Goal: Information Seeking & Learning: Learn about a topic

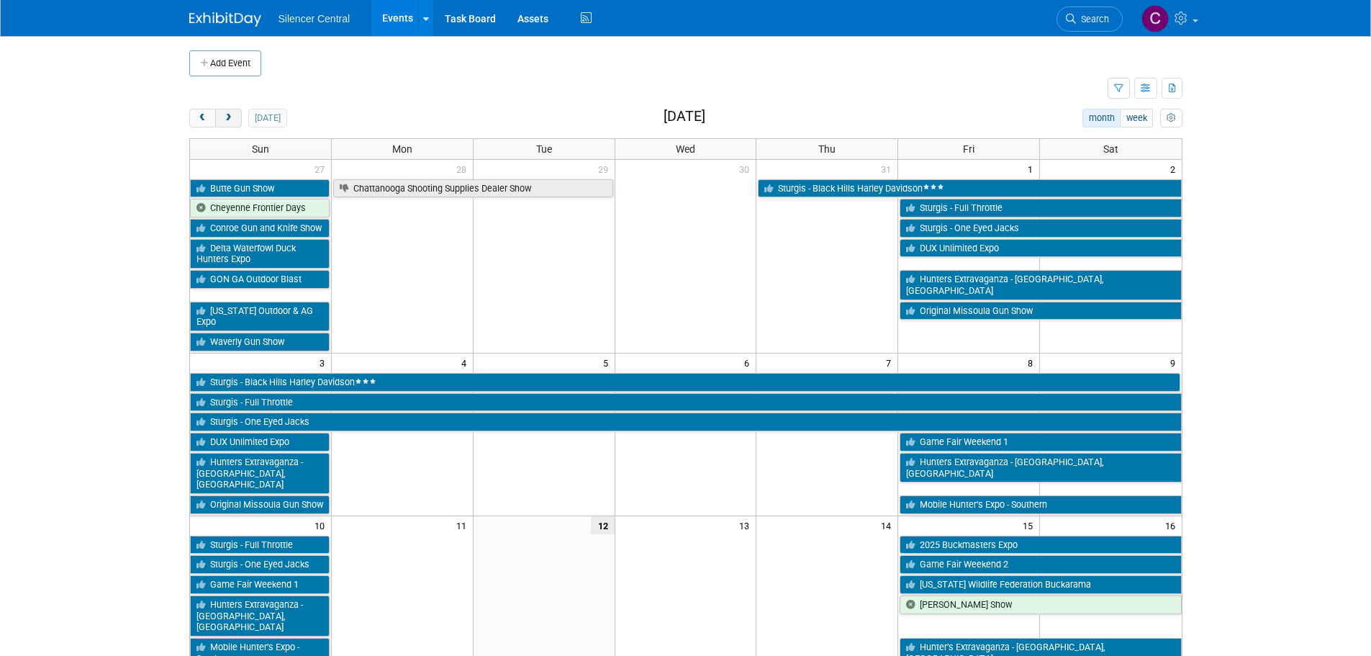
click at [225, 123] on button "next" at bounding box center [228, 118] width 27 height 19
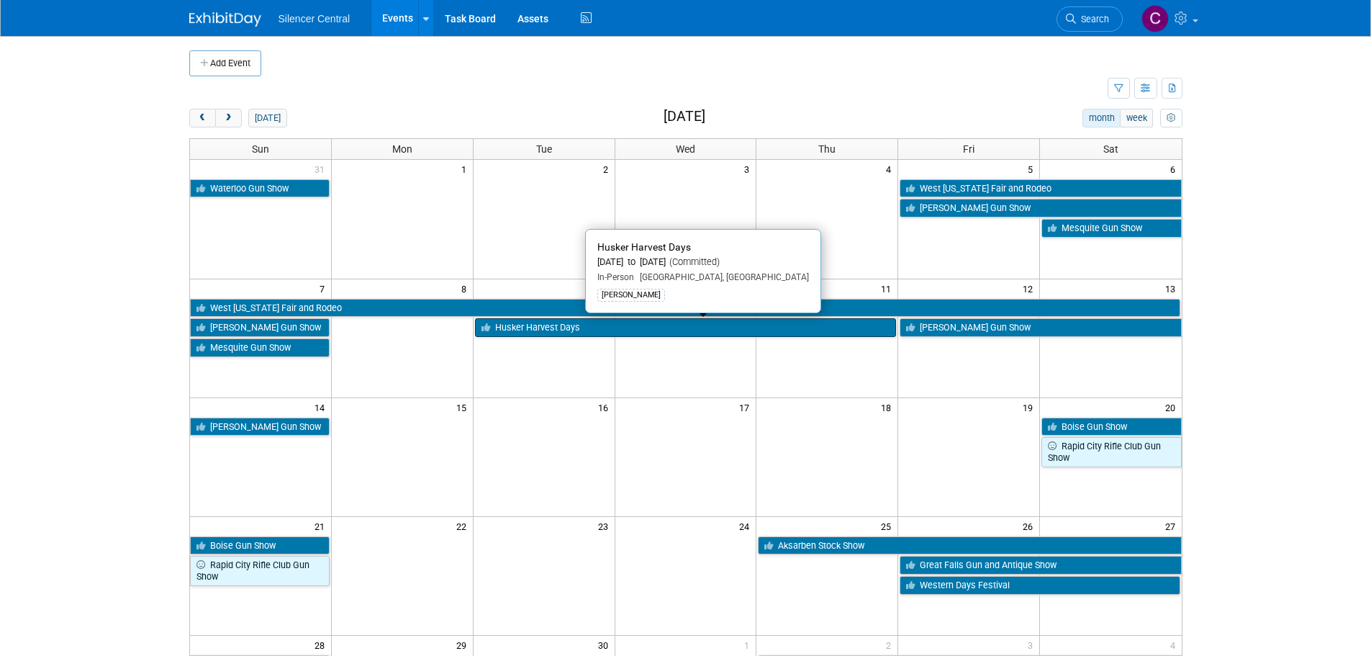
click at [527, 333] on link "Husker Harvest Days" at bounding box center [686, 327] width 422 height 19
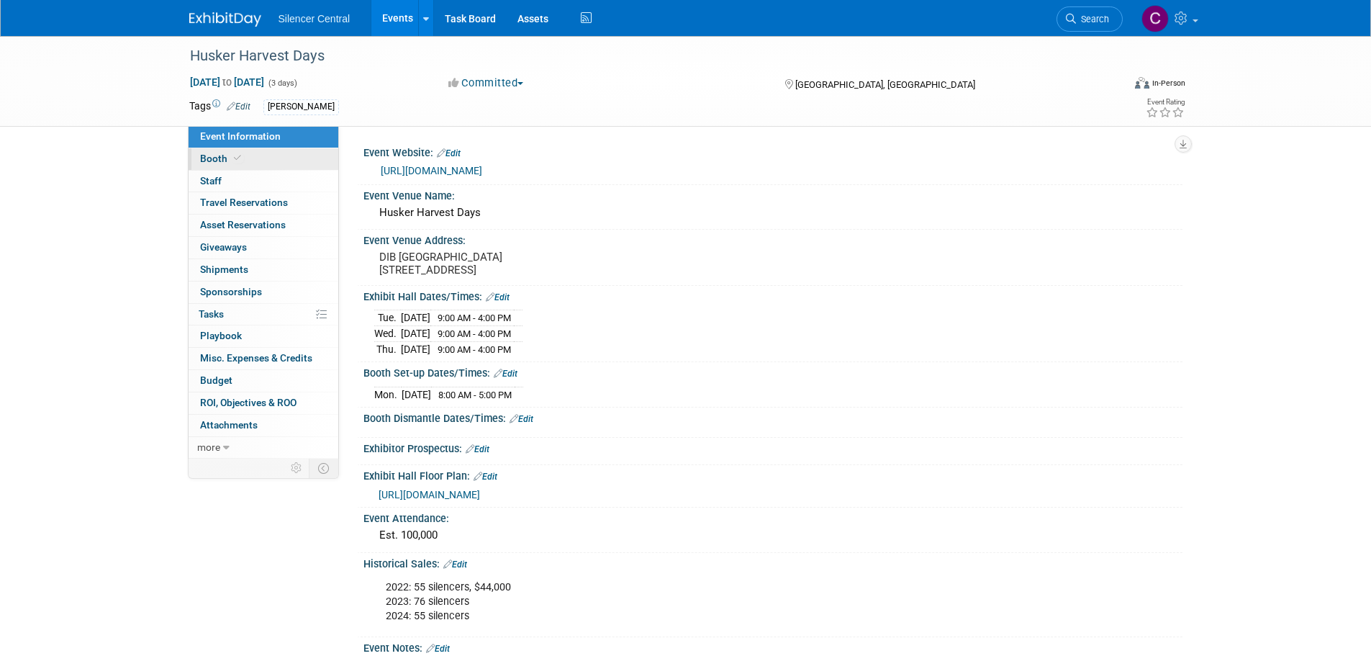
click at [220, 152] on link "Booth" at bounding box center [264, 159] width 150 height 22
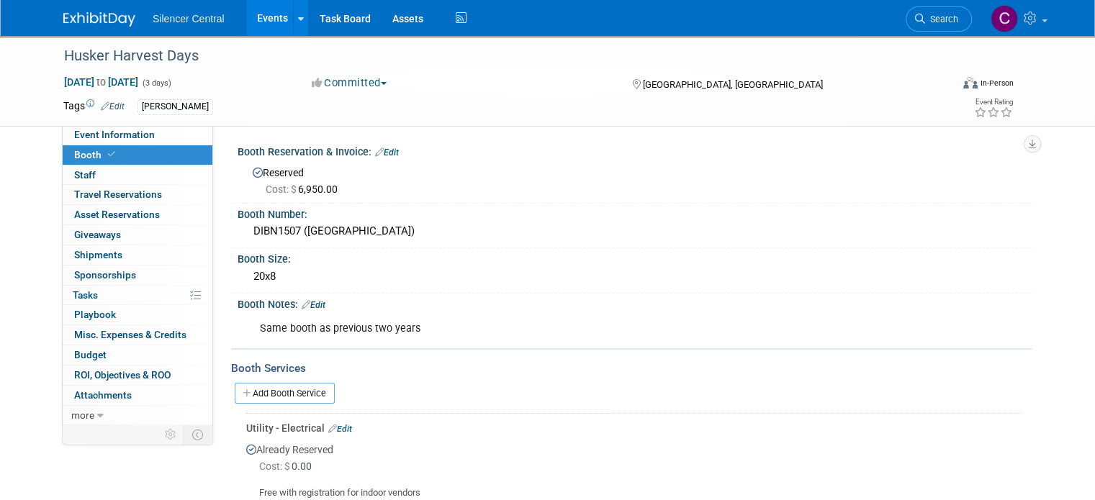
click at [84, 31] on div "Silencer Central Events Add Event Bulk Upload Events Shareable Event Boards Rec…" at bounding box center [547, 18] width 968 height 36
click at [79, 19] on img at bounding box center [99, 19] width 72 height 14
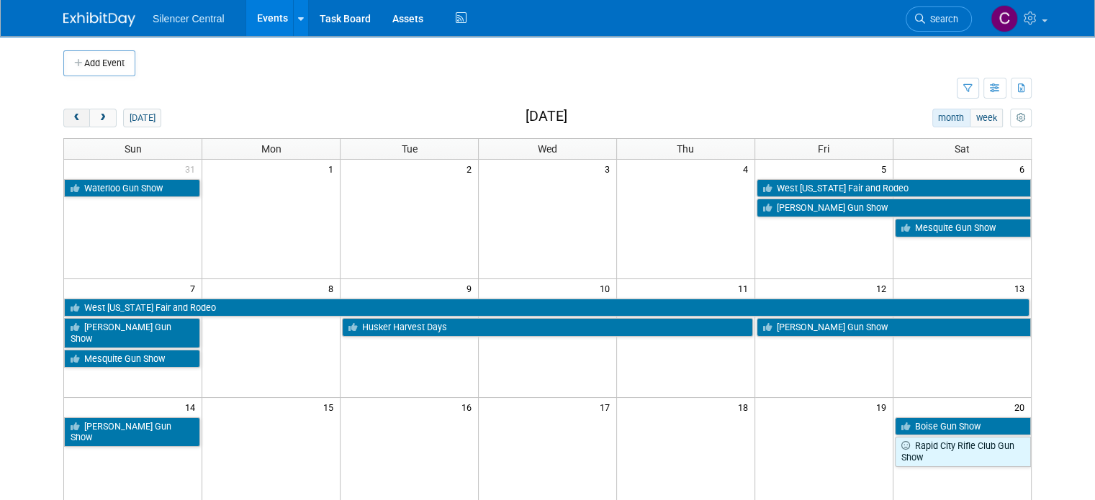
click at [71, 117] on span "prev" at bounding box center [76, 118] width 11 height 9
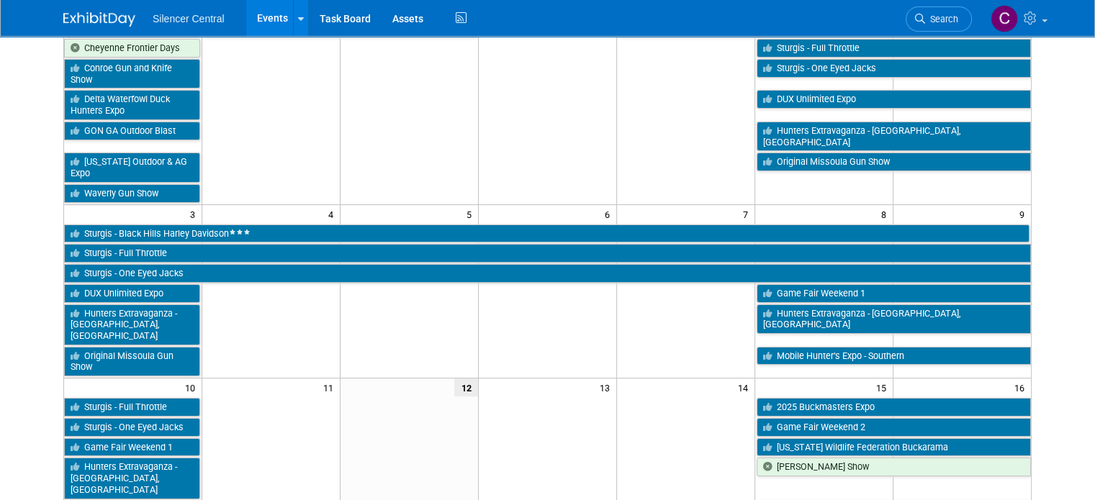
click at [386, 283] on td at bounding box center [410, 330] width 138 height 94
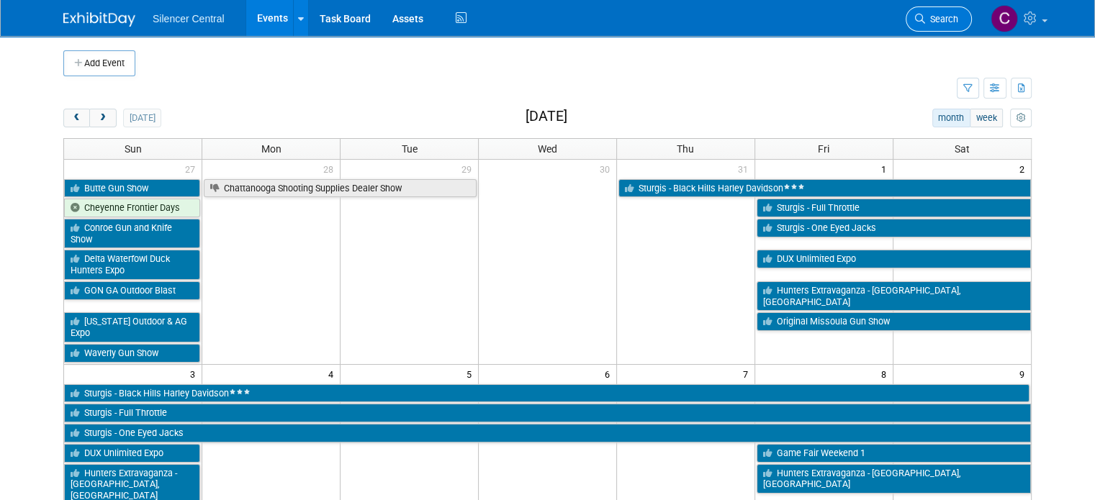
click at [925, 16] on icon at bounding box center [920, 19] width 10 height 10
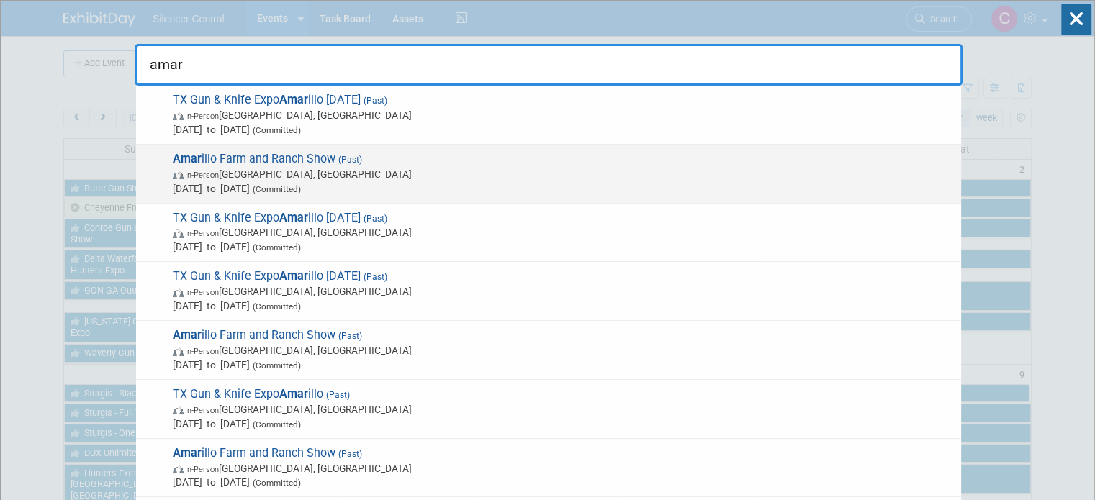
type input "amar"
click at [495, 167] on span "In-Person Amarillo, TX" at bounding box center [563, 174] width 781 height 14
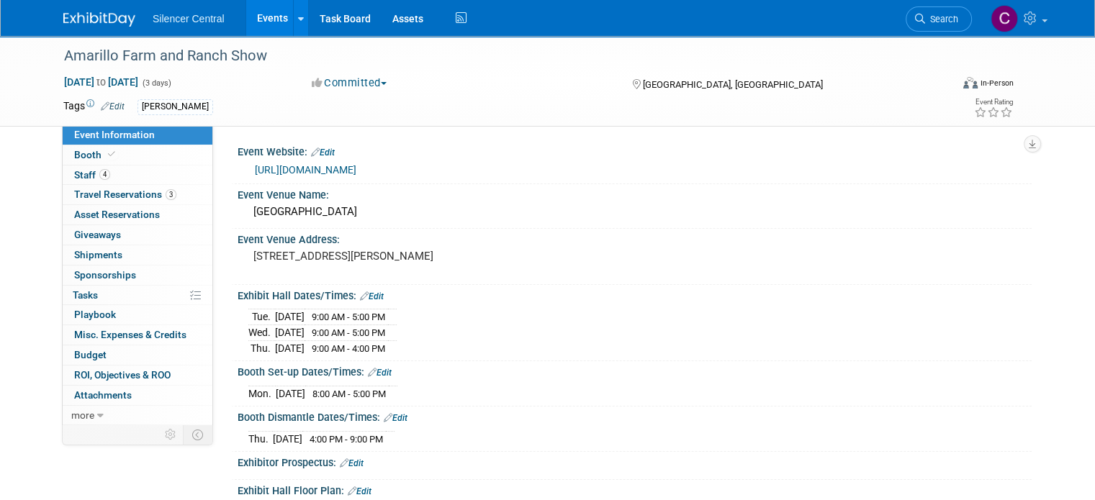
scroll to position [335, 0]
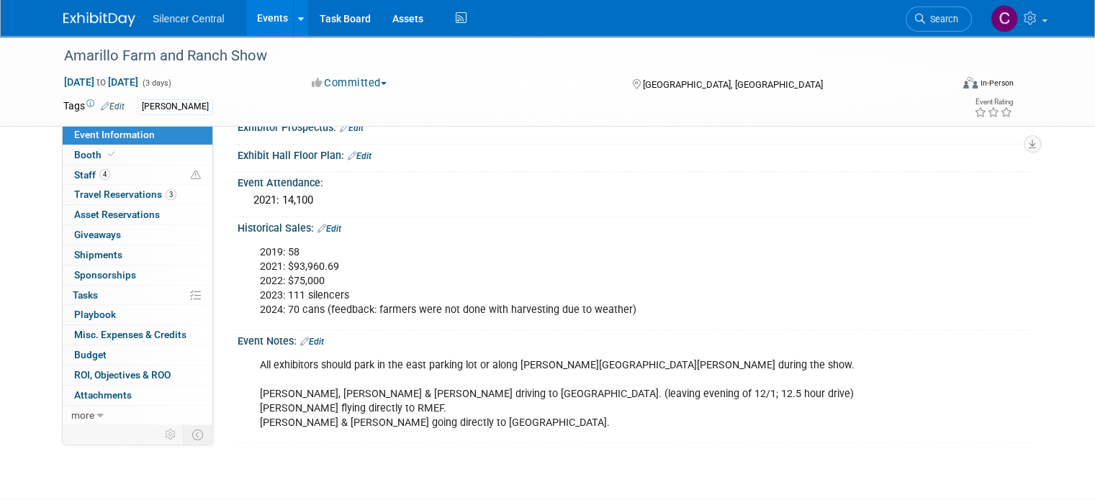
click at [96, 11] on link at bounding box center [107, 12] width 89 height 12
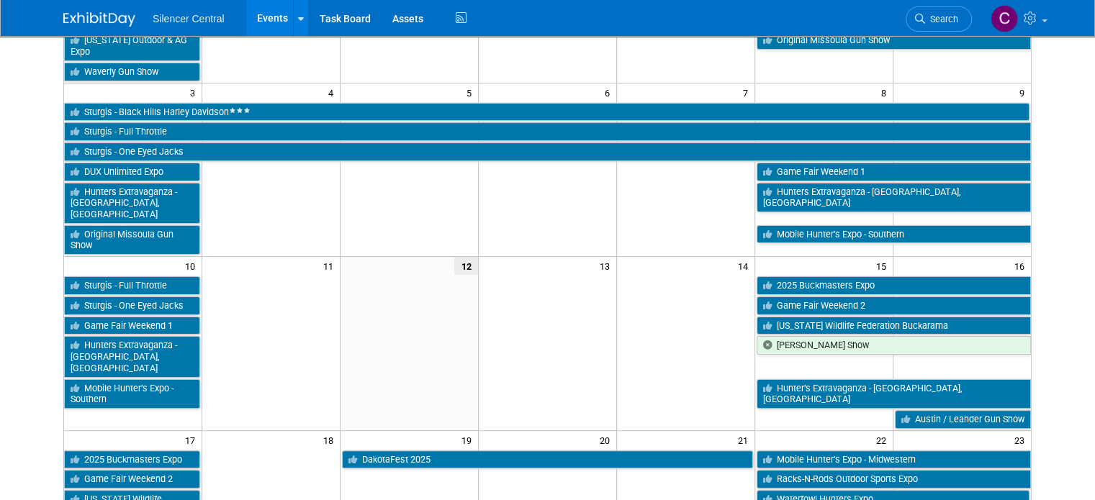
scroll to position [279, 0]
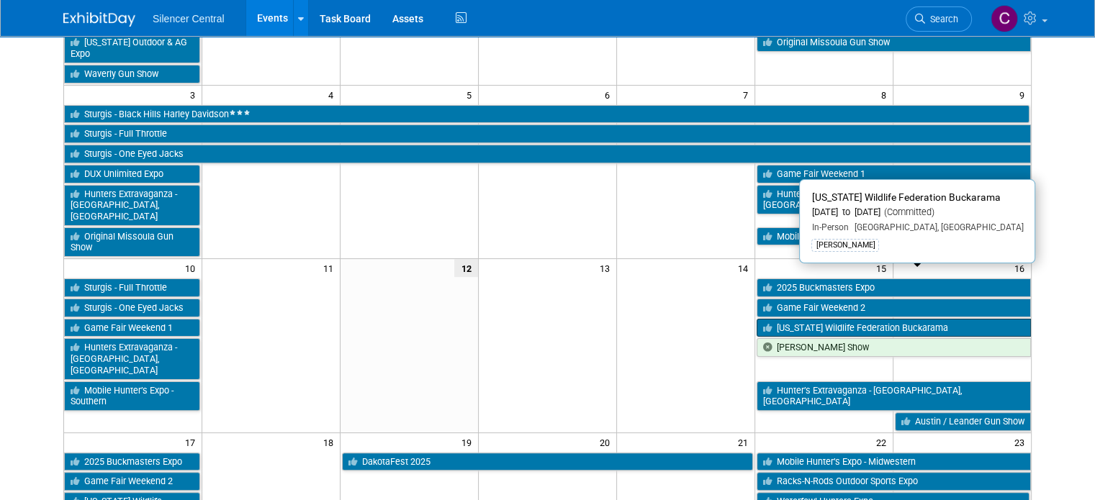
click at [904, 319] on link "[US_STATE] Wildlife Federation Buckarama" at bounding box center [894, 328] width 274 height 19
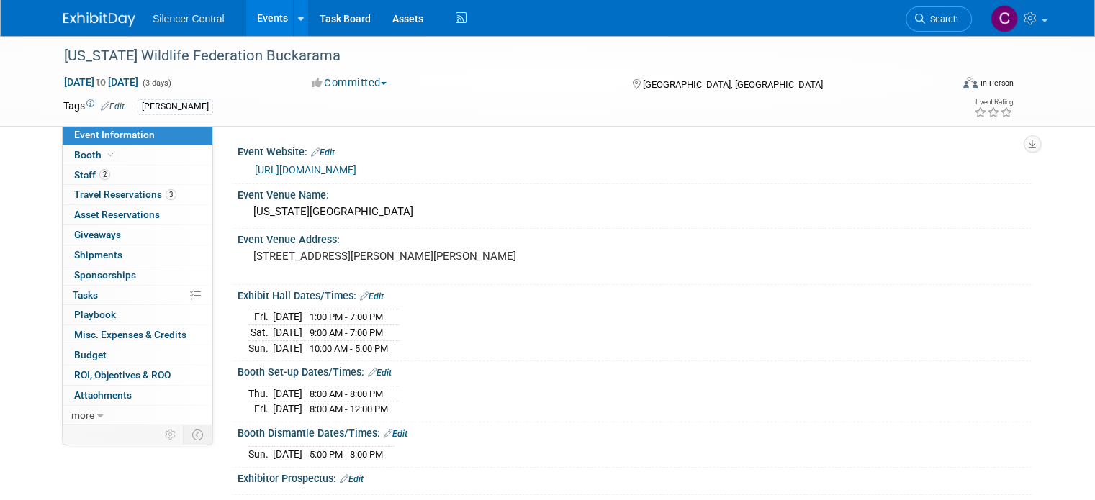
scroll to position [256, 0]
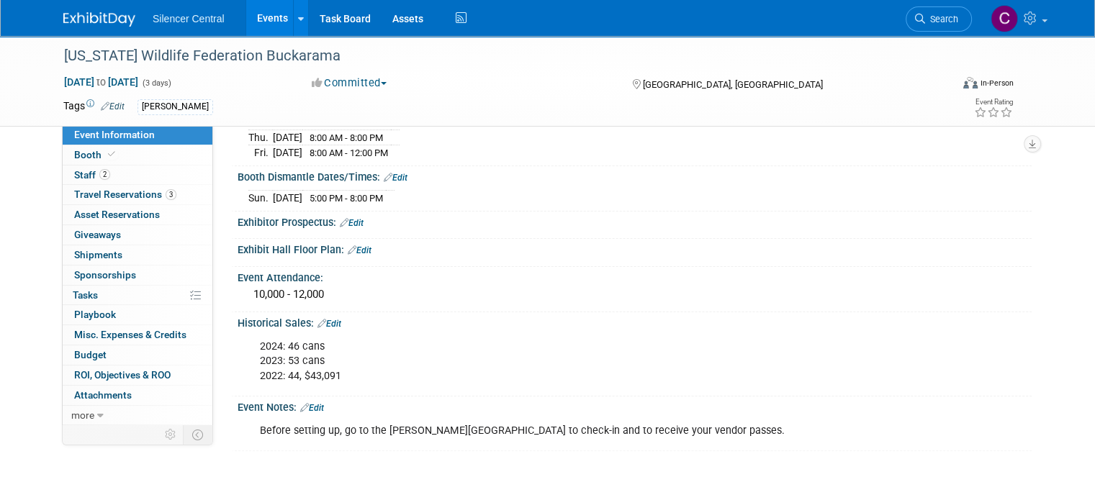
click at [98, 12] on img at bounding box center [99, 19] width 72 height 14
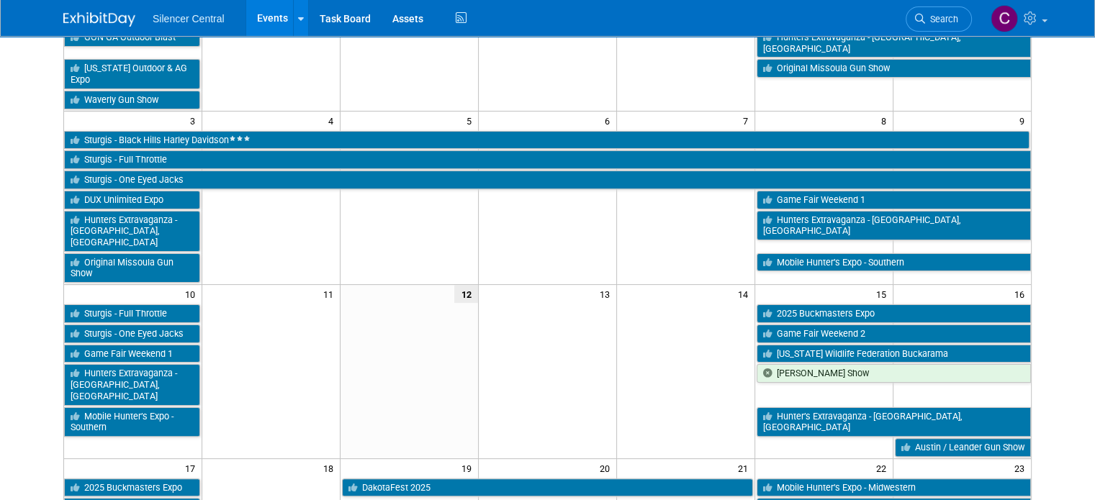
scroll to position [253, 0]
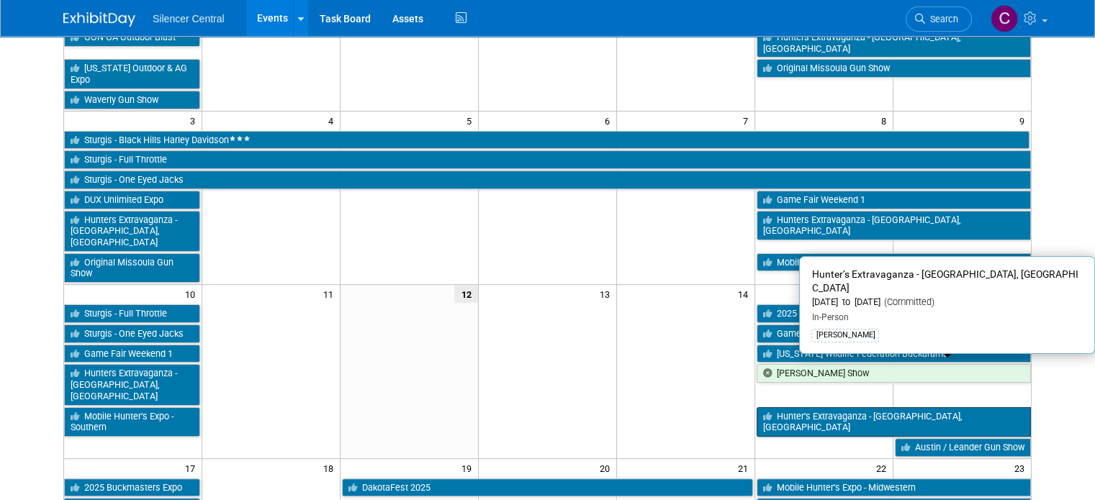
click at [797, 407] on link "Hunter’s Extravaganza - [GEOGRAPHIC_DATA], [GEOGRAPHIC_DATA]" at bounding box center [894, 422] width 274 height 30
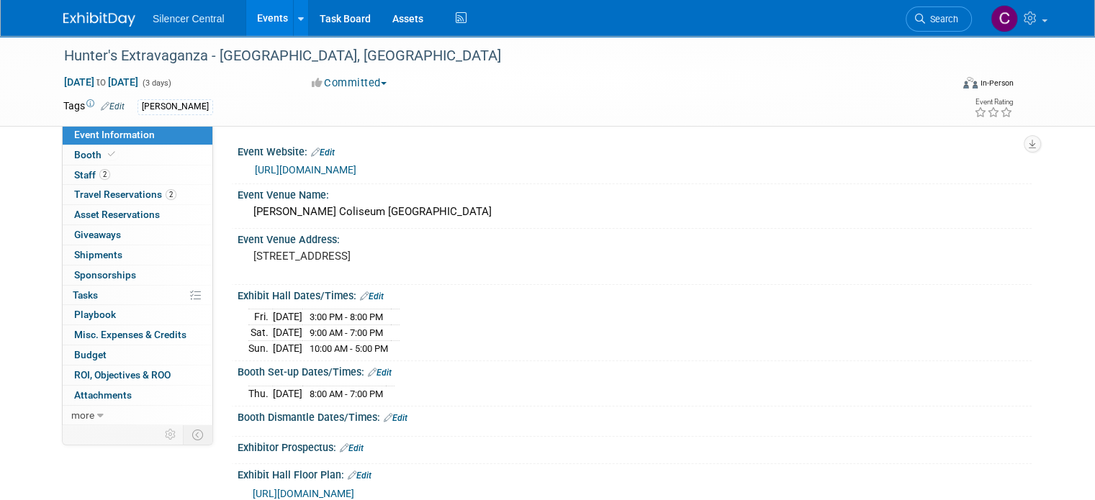
click at [97, 8] on link at bounding box center [107, 12] width 89 height 12
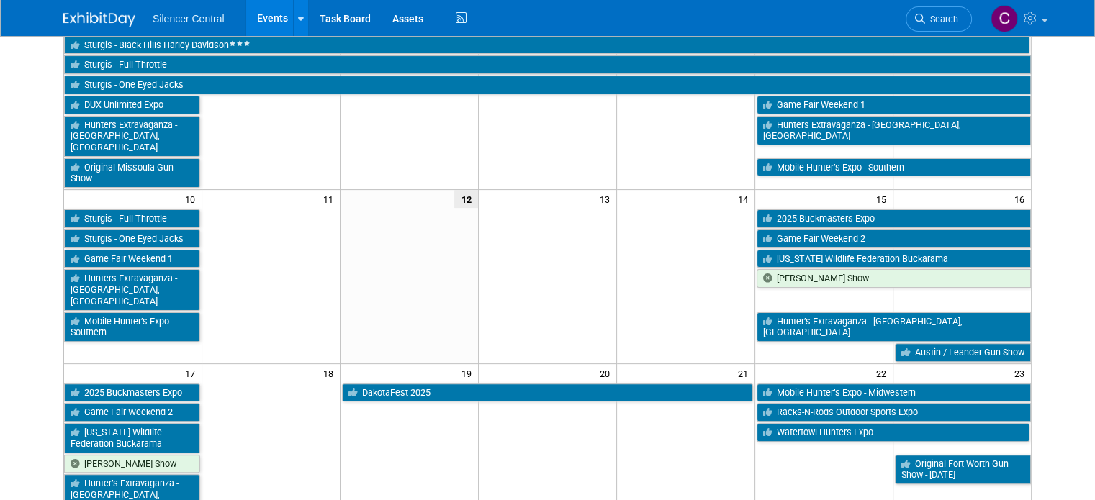
scroll to position [360, 0]
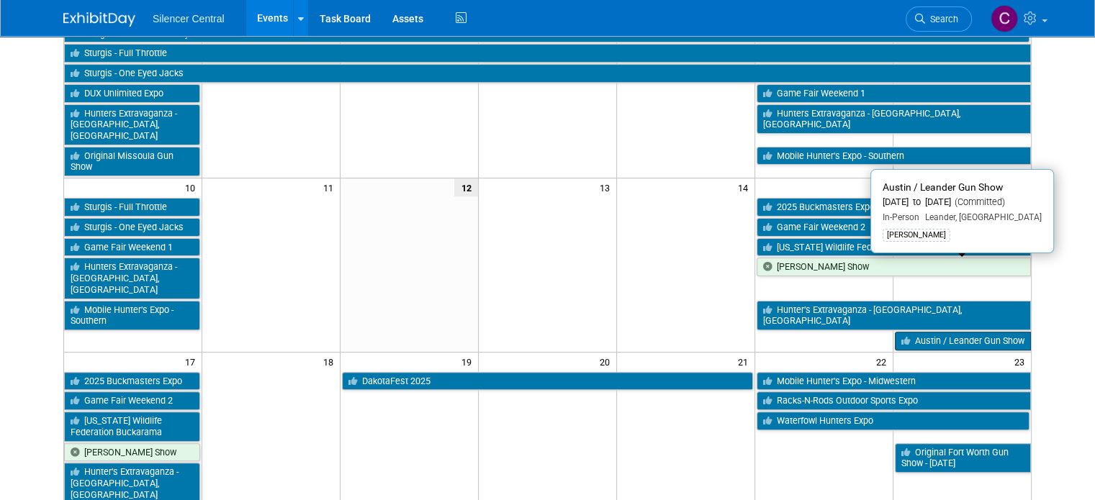
click at [944, 332] on link "Austin / Leander Gun Show" at bounding box center [963, 341] width 136 height 19
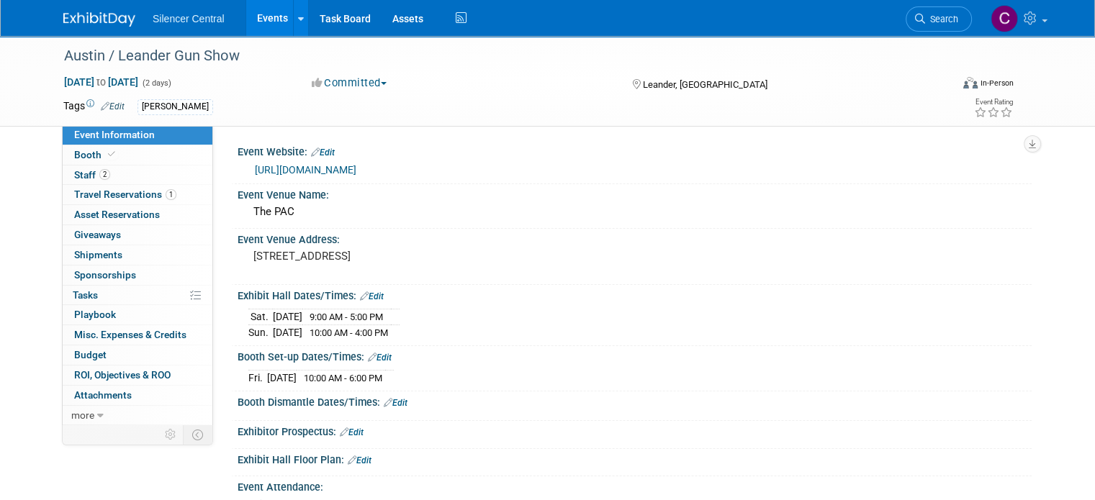
scroll to position [340, 0]
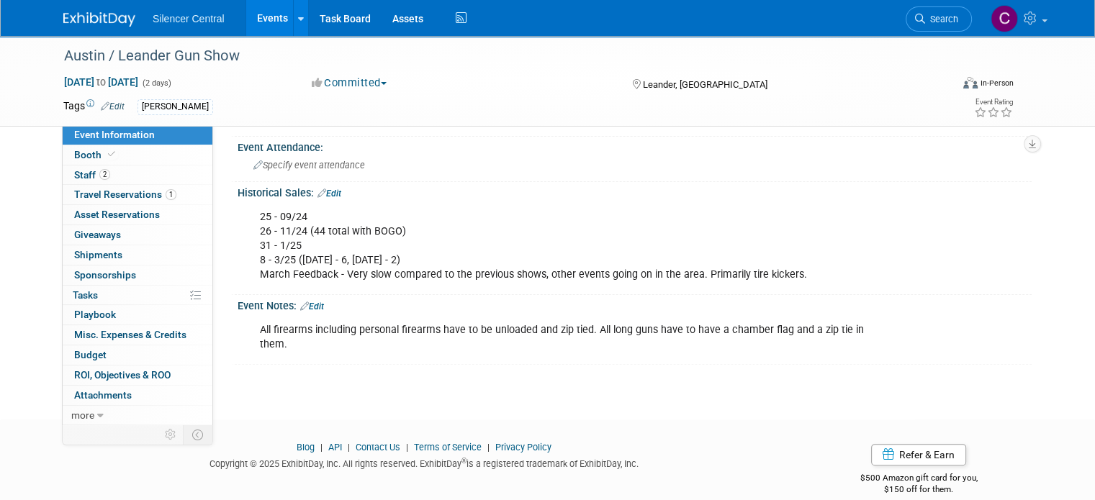
click at [84, 27] on img at bounding box center [99, 19] width 72 height 14
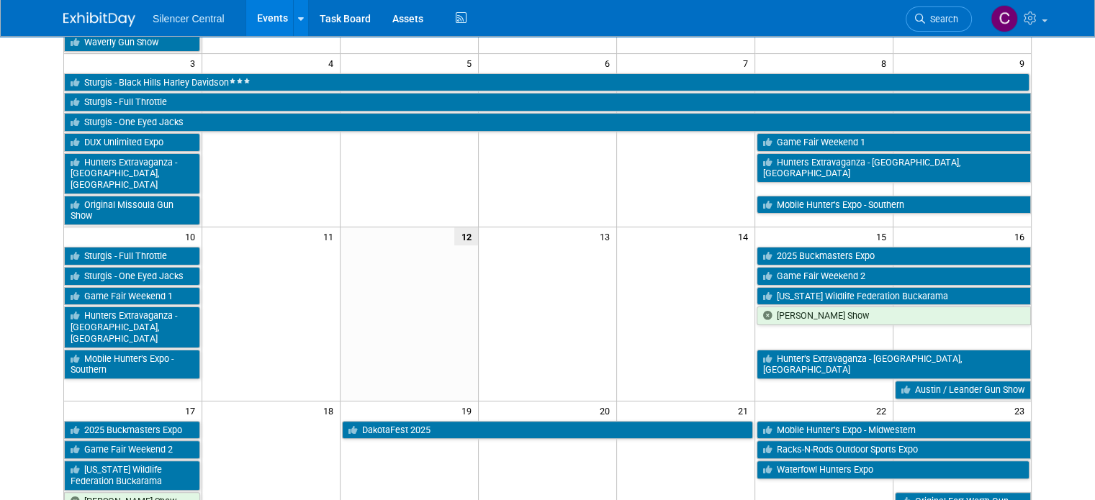
scroll to position [339, 0]
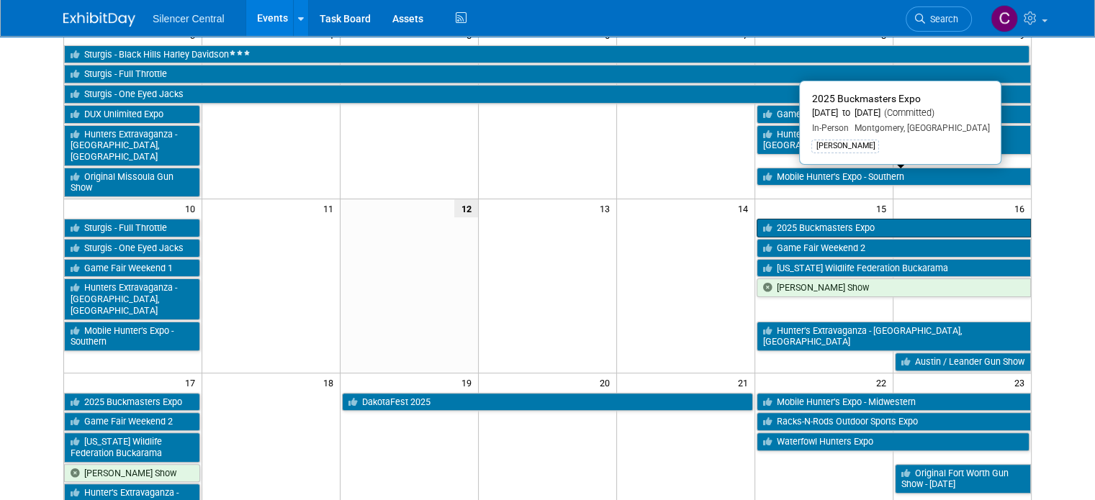
click at [777, 224] on icon at bounding box center [770, 228] width 14 height 9
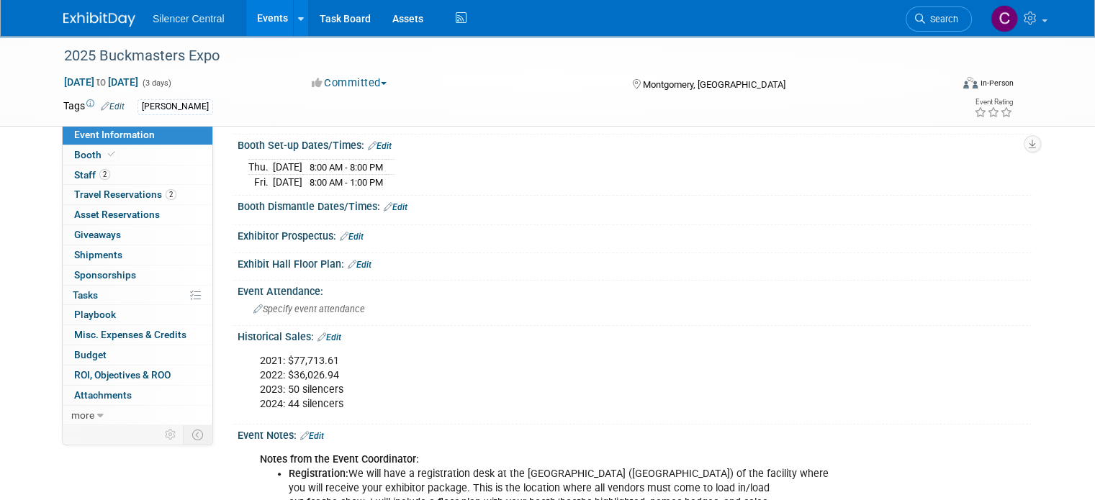
scroll to position [328, 0]
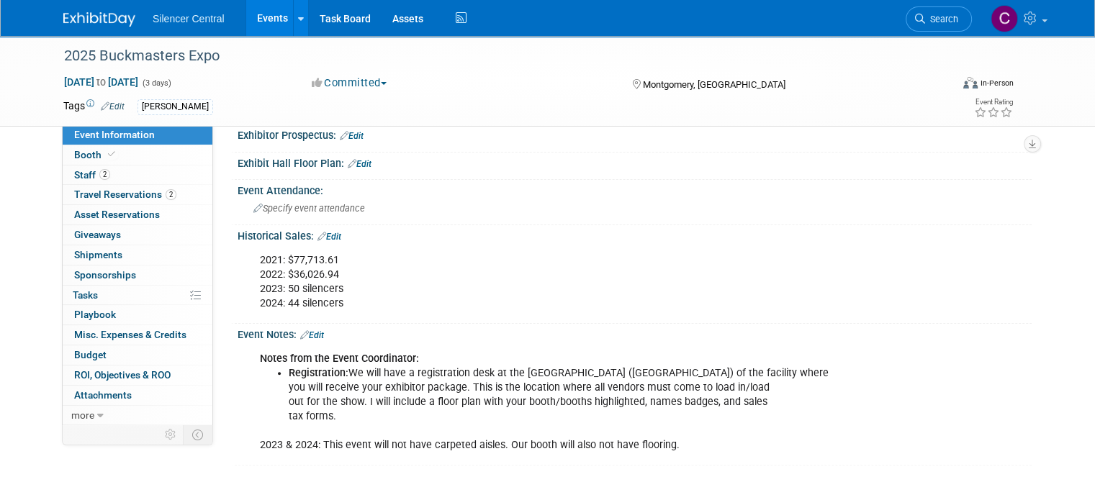
click at [79, 14] on img at bounding box center [99, 19] width 72 height 14
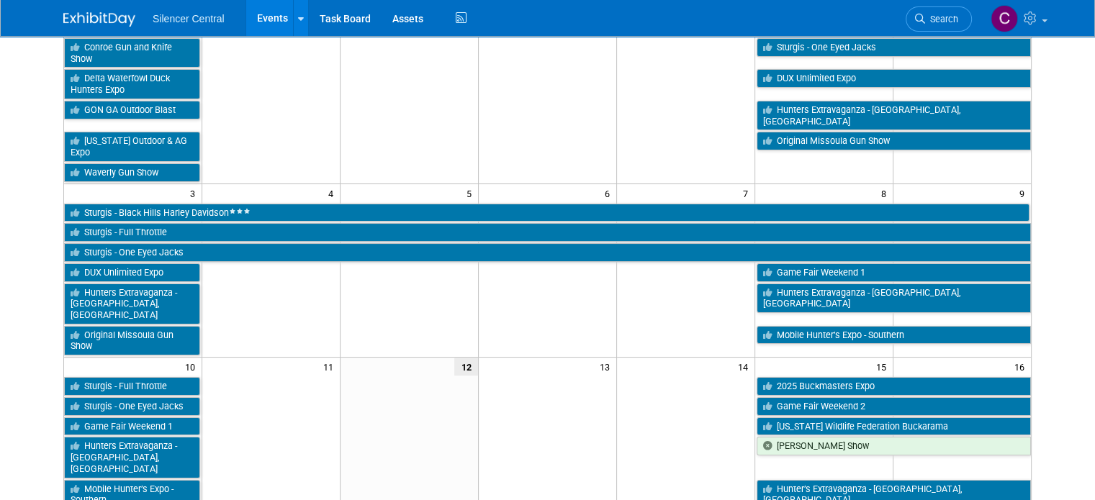
scroll to position [328, 0]
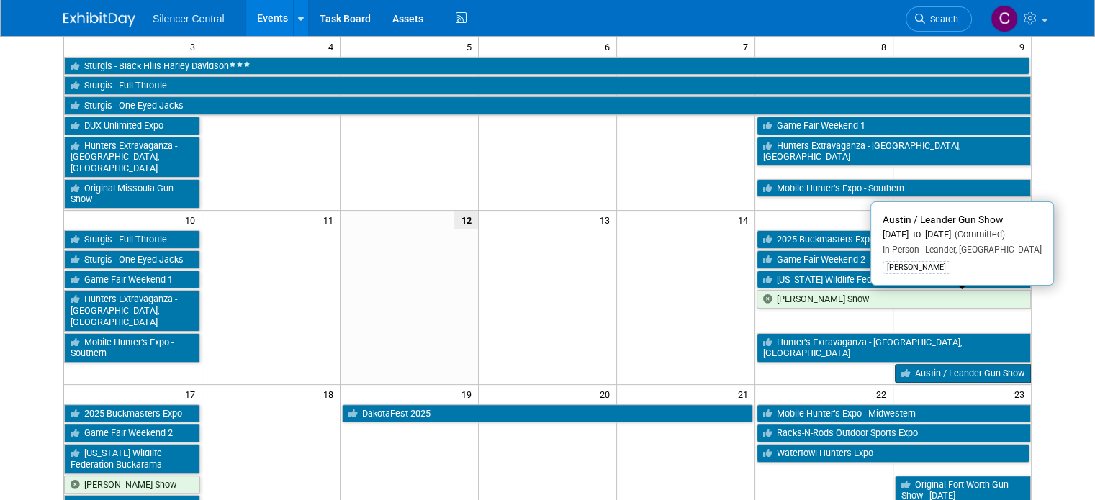
click at [942, 364] on link "Austin / Leander Gun Show" at bounding box center [963, 373] width 136 height 19
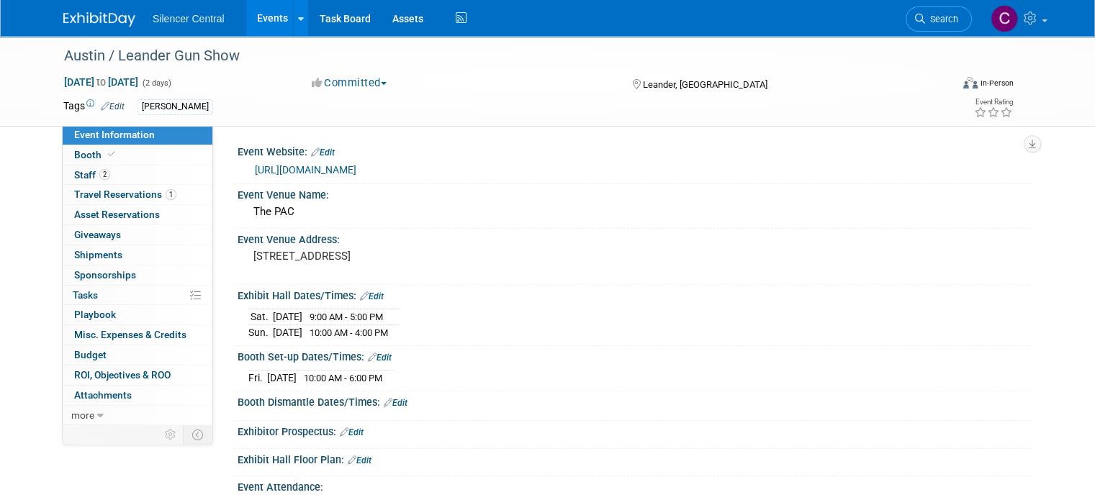
scroll to position [261, 0]
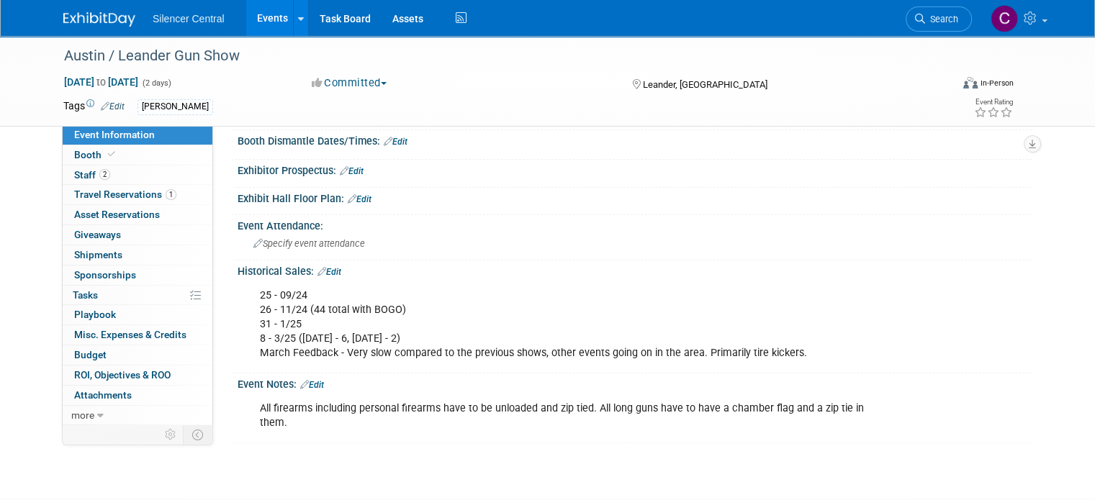
click at [84, 24] on img at bounding box center [99, 19] width 72 height 14
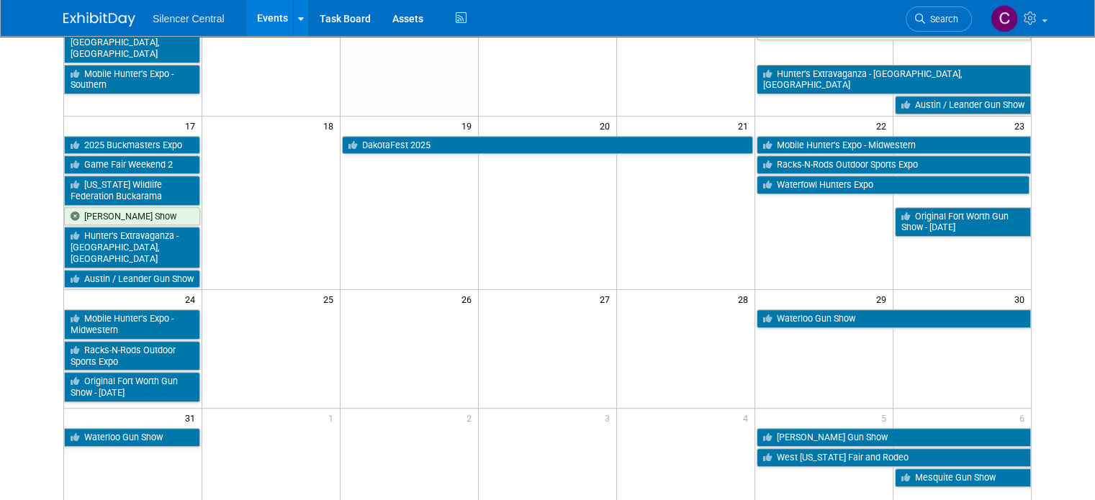
scroll to position [507, 0]
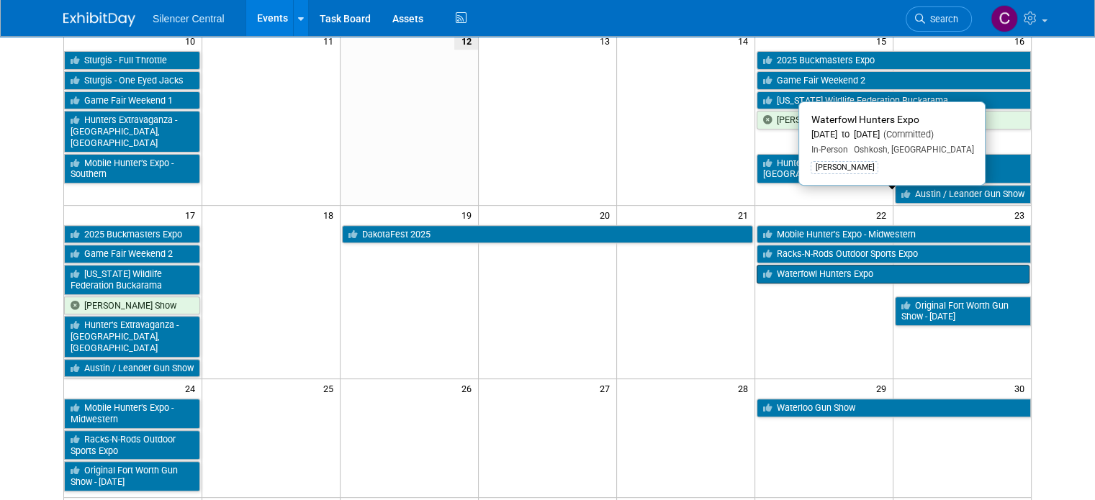
click at [821, 265] on link "Waterfowl Hunters Expo" at bounding box center [893, 274] width 273 height 19
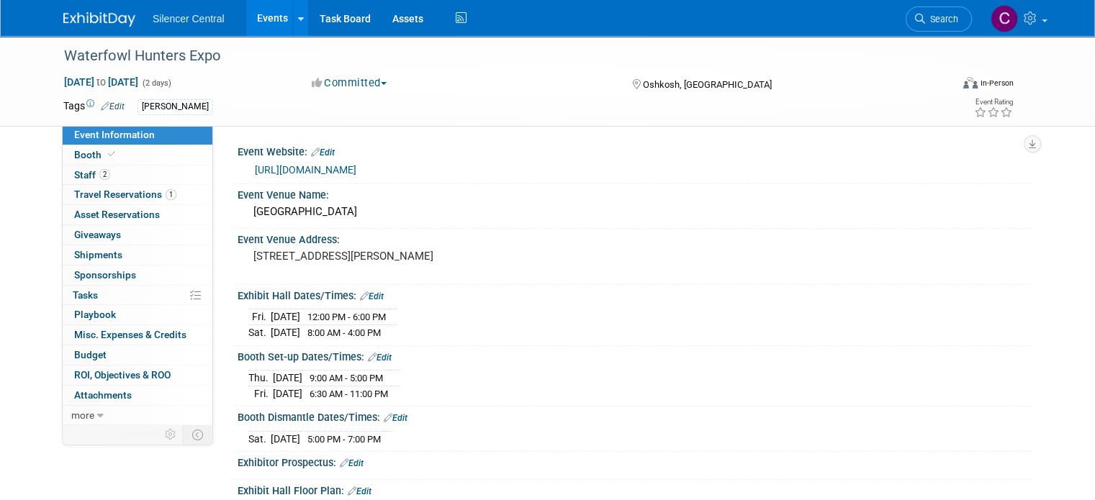
click at [92, 16] on img at bounding box center [99, 19] width 72 height 14
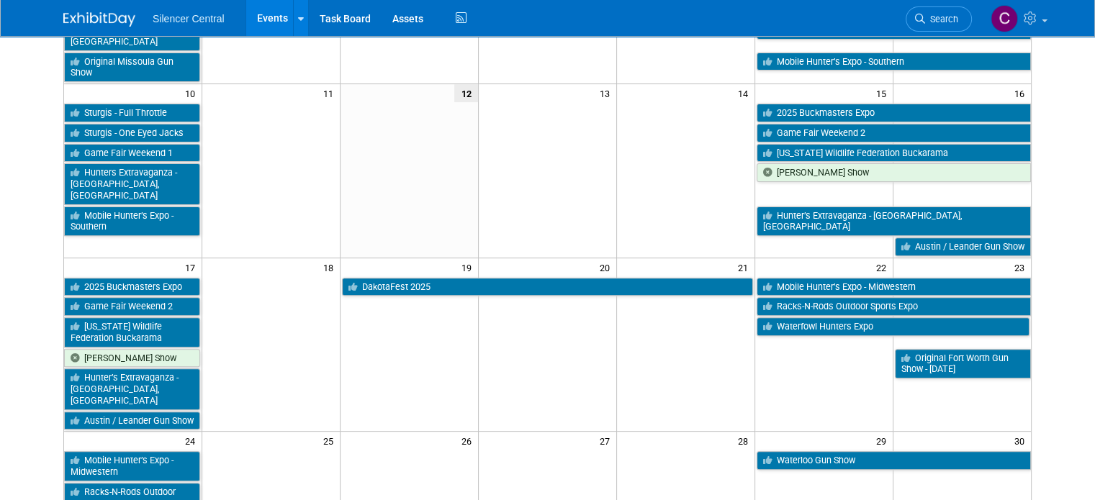
scroll to position [454, 0]
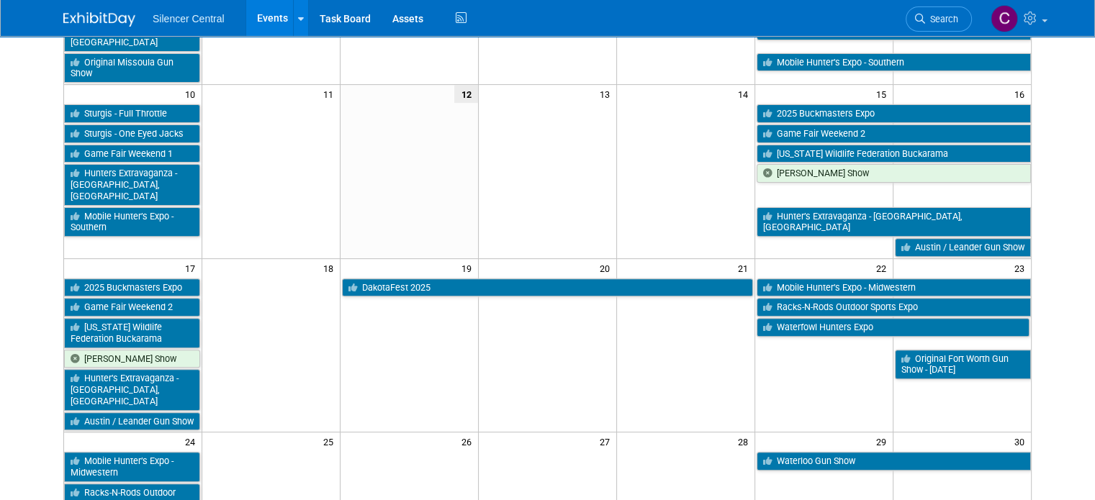
click at [418, 297] on td at bounding box center [410, 364] width 138 height 134
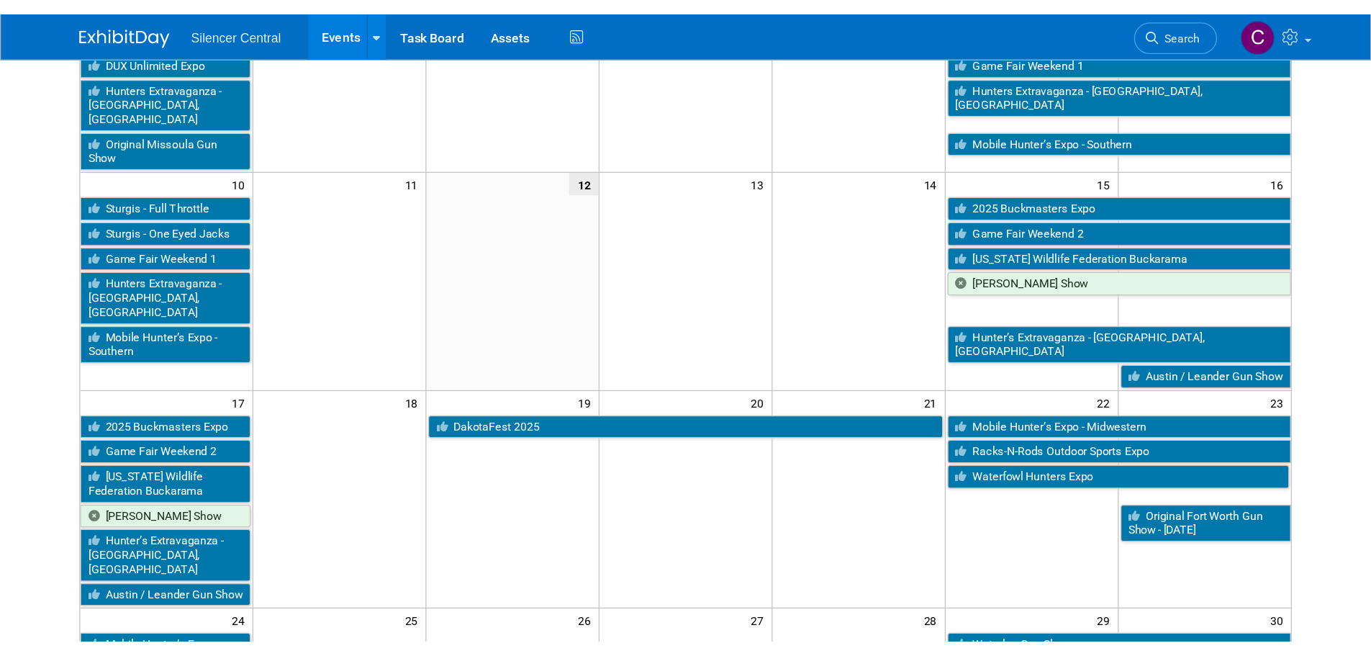
scroll to position [412, 0]
